Goal: Task Accomplishment & Management: Manage account settings

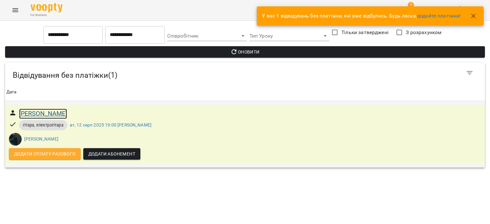
click at [56, 113] on h6 "[PERSON_NAME]" at bounding box center [43, 114] width 48 height 10
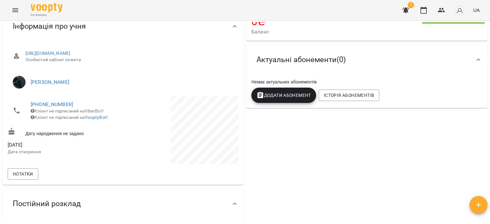
scroll to position [64, 0]
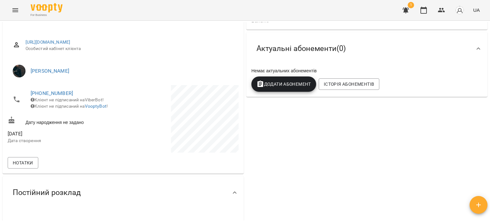
drag, startPoint x: 151, startPoint y: 136, endPoint x: 149, endPoint y: 139, distance: 3.7
drag, startPoint x: 149, startPoint y: 139, endPoint x: 364, endPoint y: 151, distance: 215.5
click at [364, 151] on div "0 ₴ Баланс Поповнити рахунок Актуальні абонементи ( 0 ) Немає актуальних абонем…" at bounding box center [367, 123] width 244 height 253
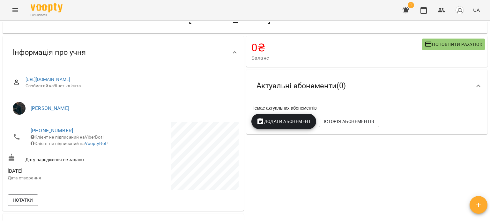
scroll to position [0, 0]
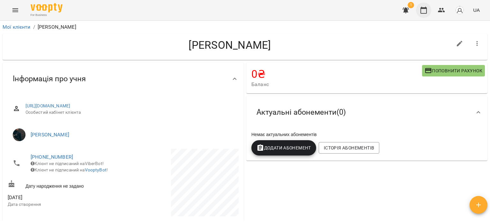
click at [423, 9] on icon "button" at bounding box center [424, 10] width 8 height 8
